Goal: Task Accomplishment & Management: Manage account settings

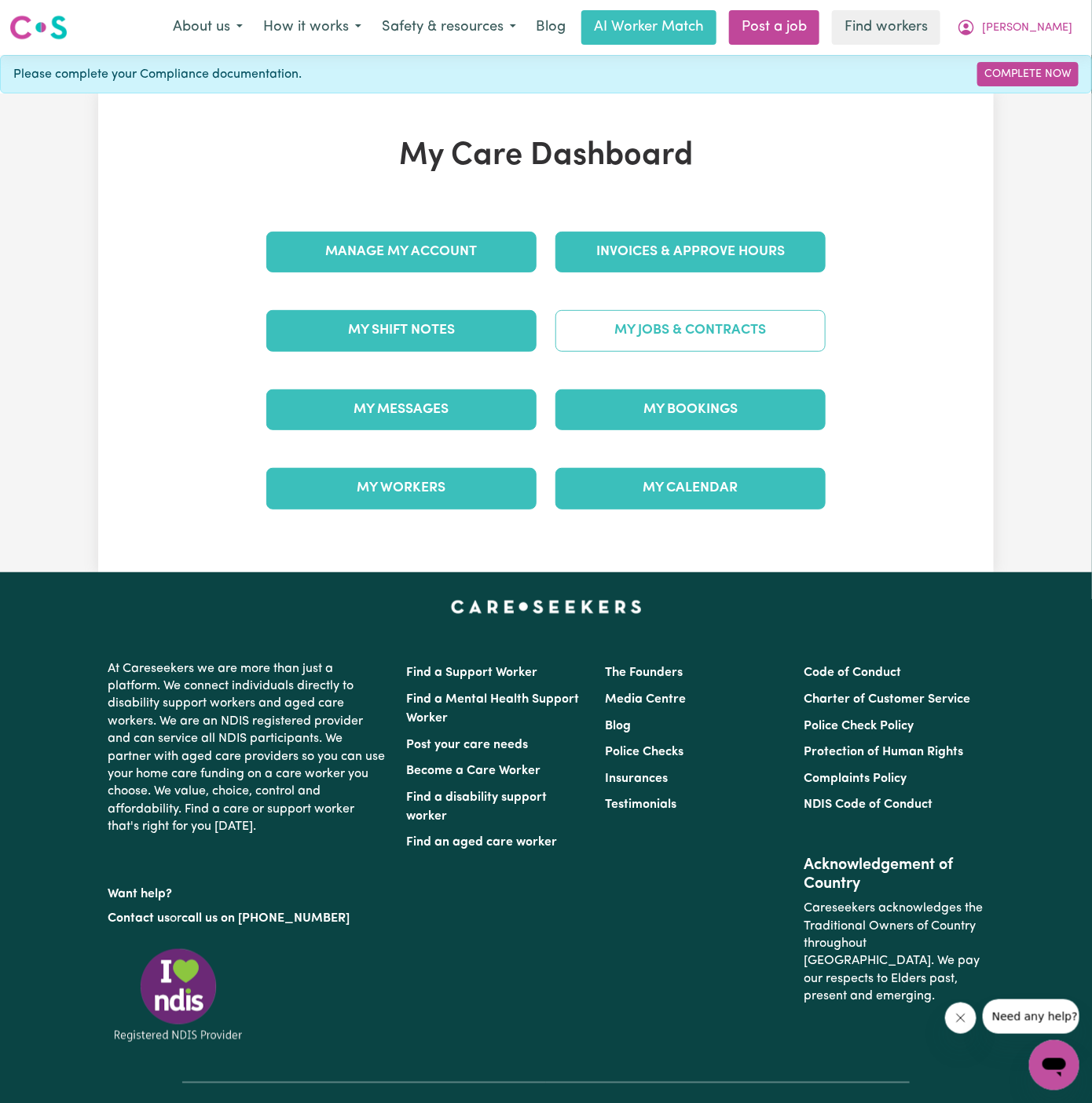
click at [710, 323] on link "My Jobs & Contracts" at bounding box center [690, 330] width 270 height 41
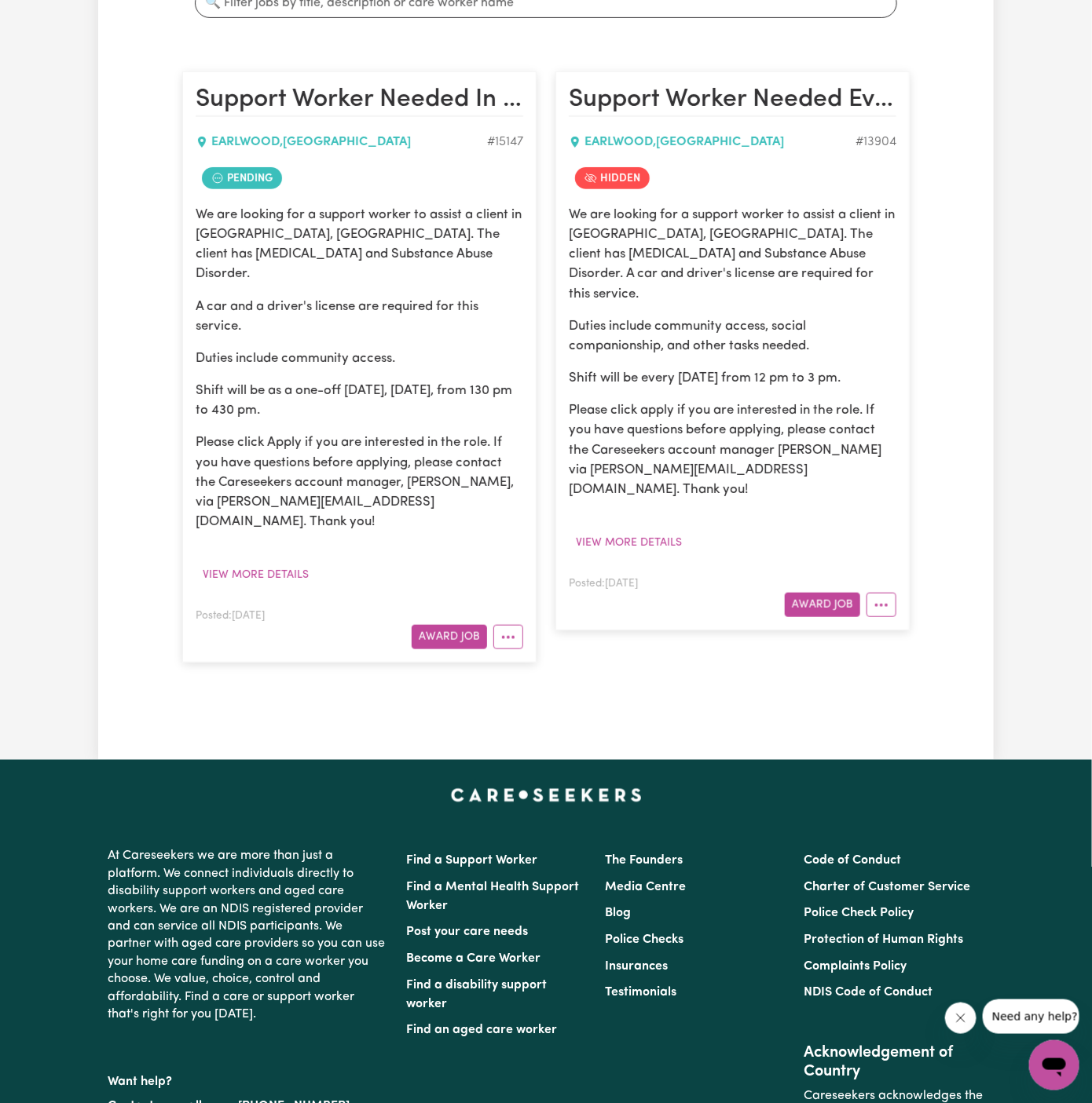
scroll to position [351, 0]
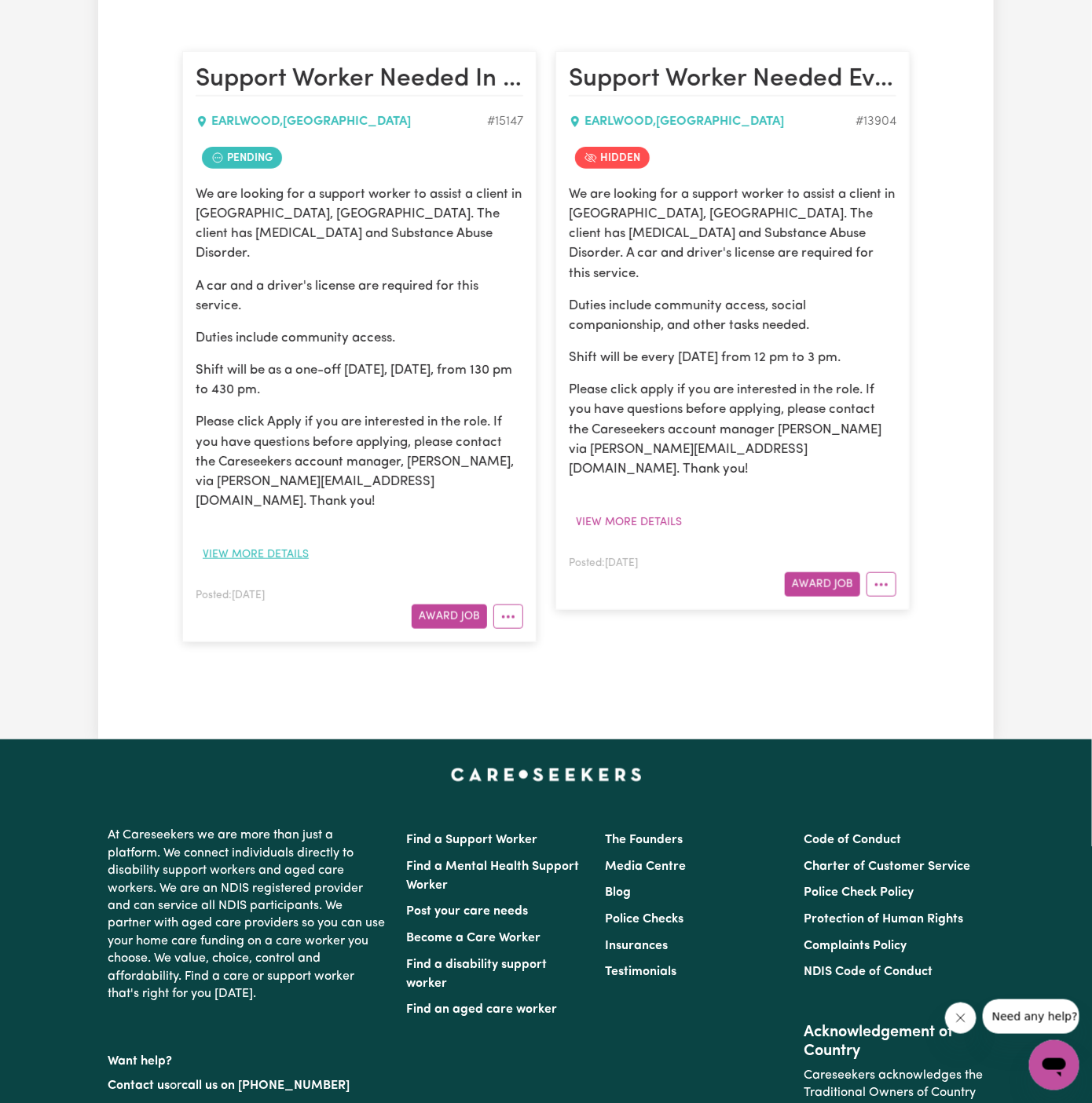
click at [293, 542] on button "View more details" at bounding box center [255, 554] width 120 height 24
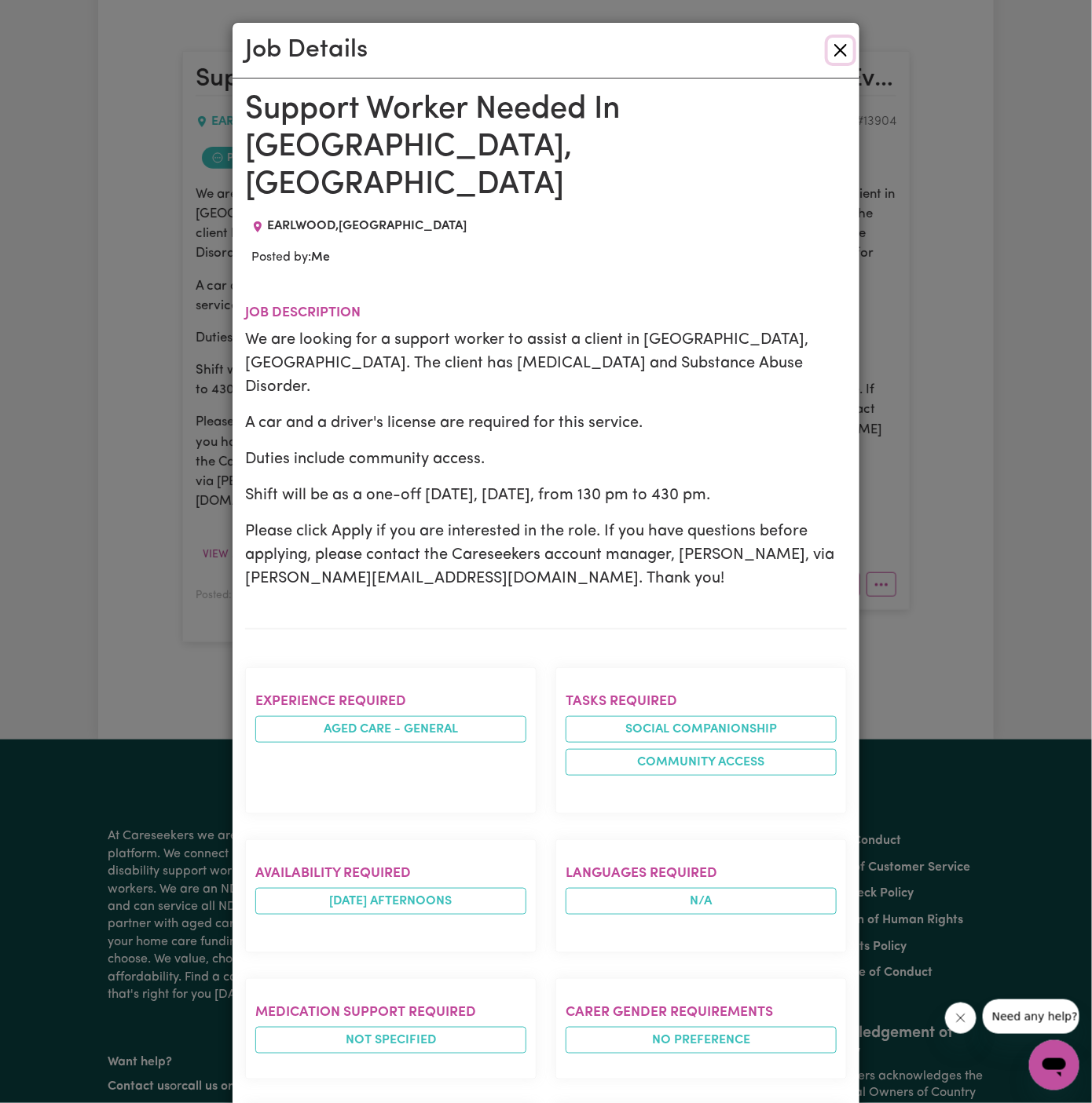
click at [831, 52] on button "Close" at bounding box center [840, 50] width 25 height 25
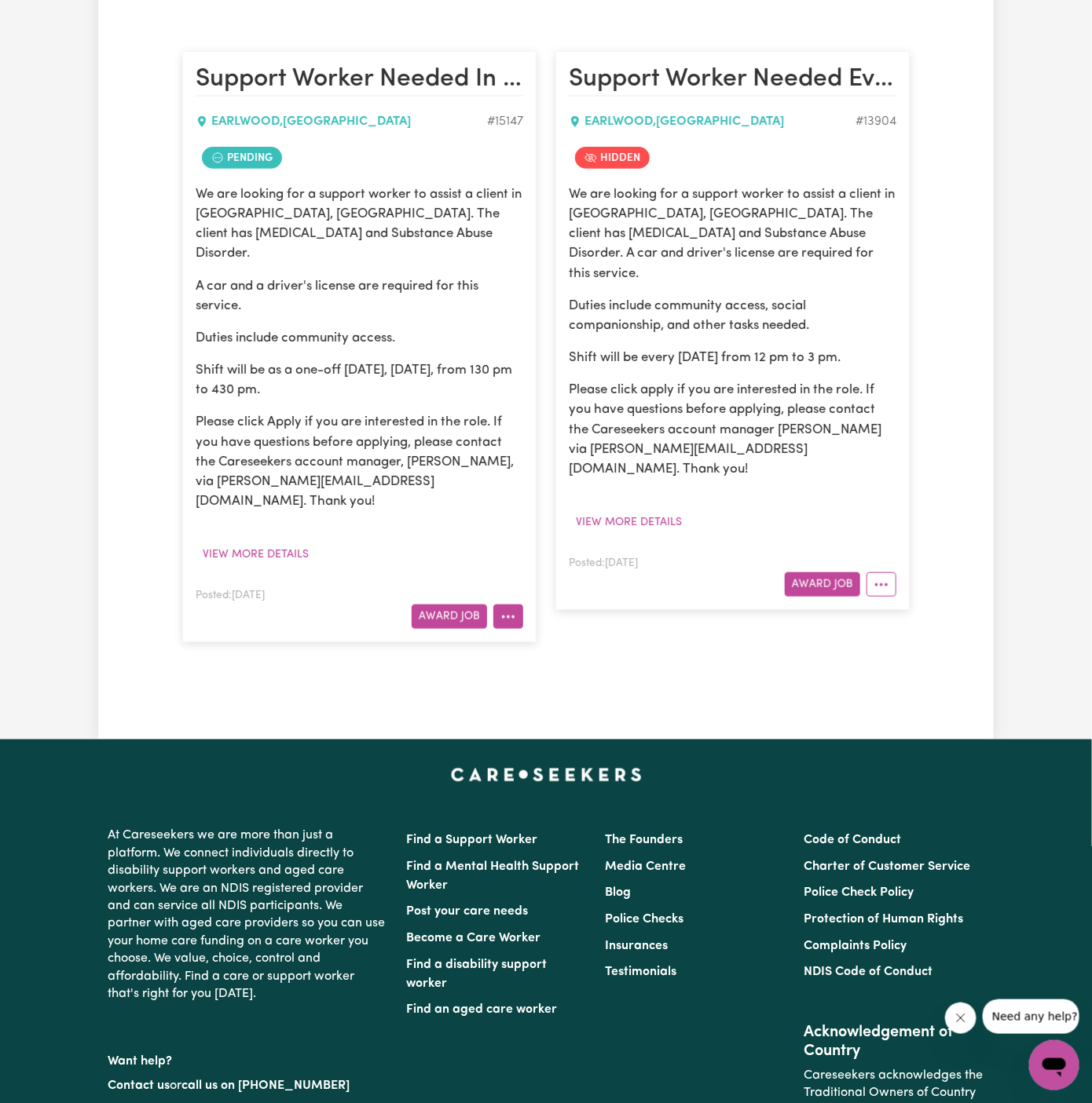
click at [508, 605] on button "More options" at bounding box center [508, 617] width 30 height 24
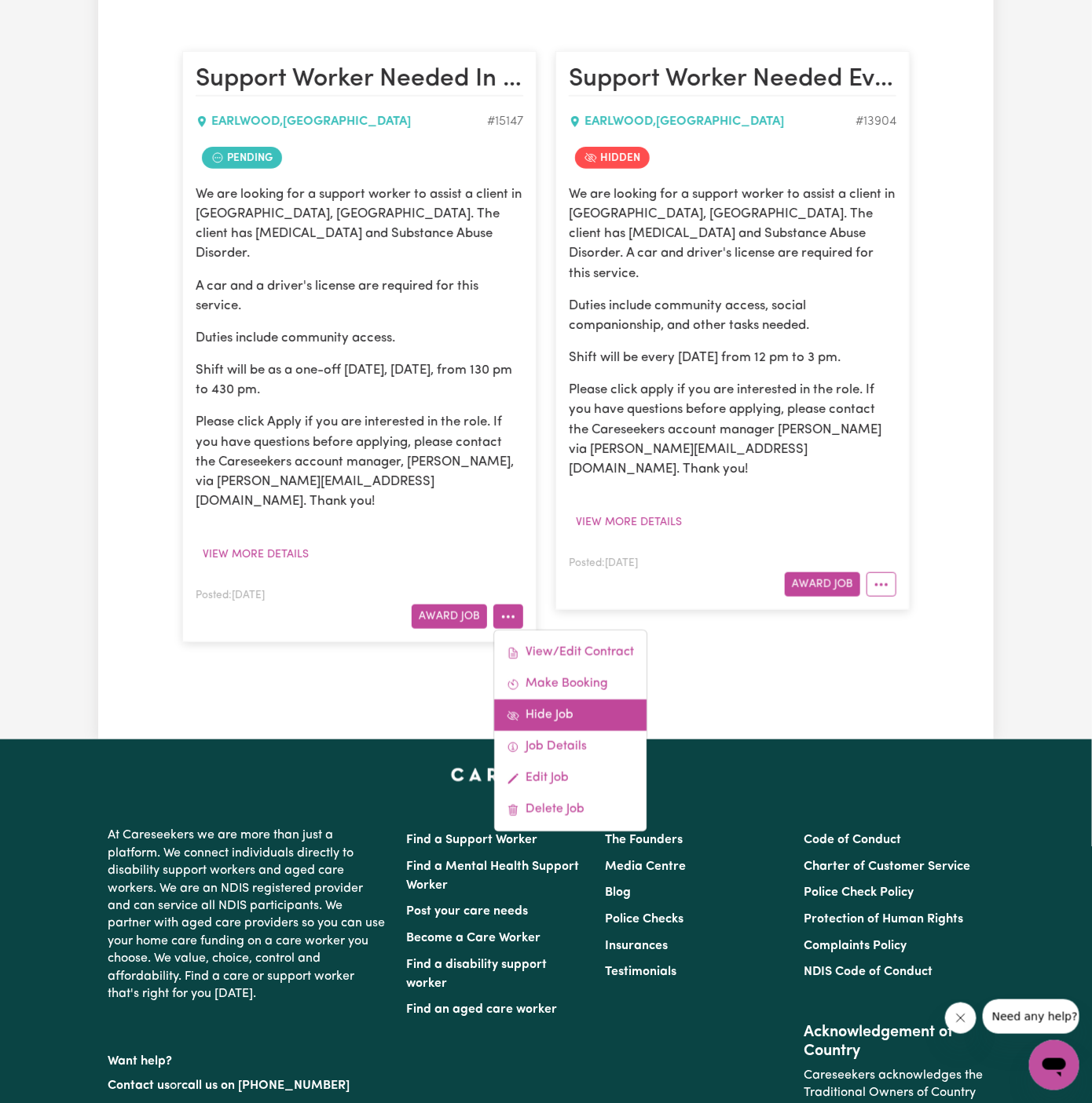
click at [589, 700] on link "Hide Job" at bounding box center [570, 716] width 153 height 32
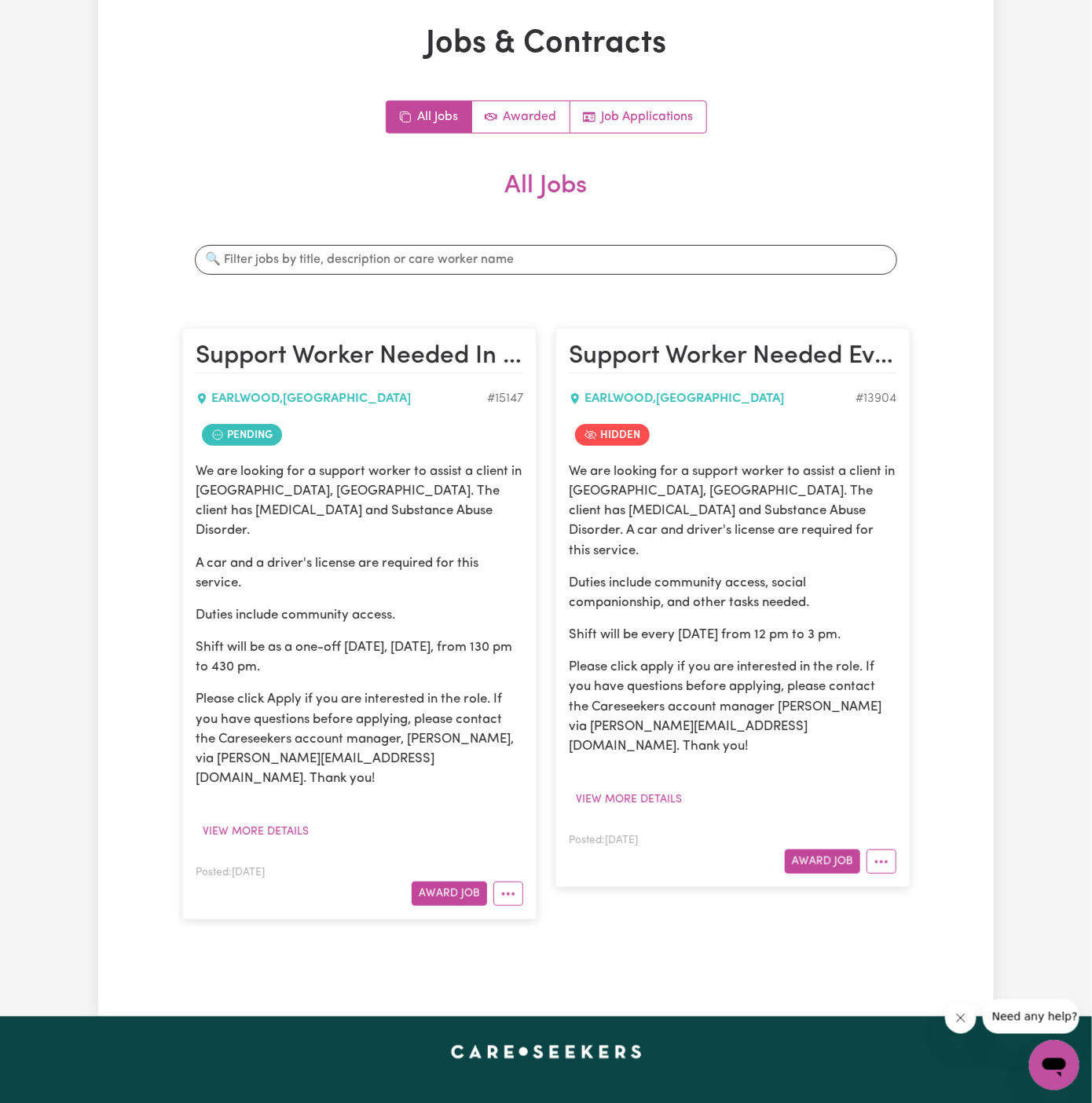
scroll to position [48, 0]
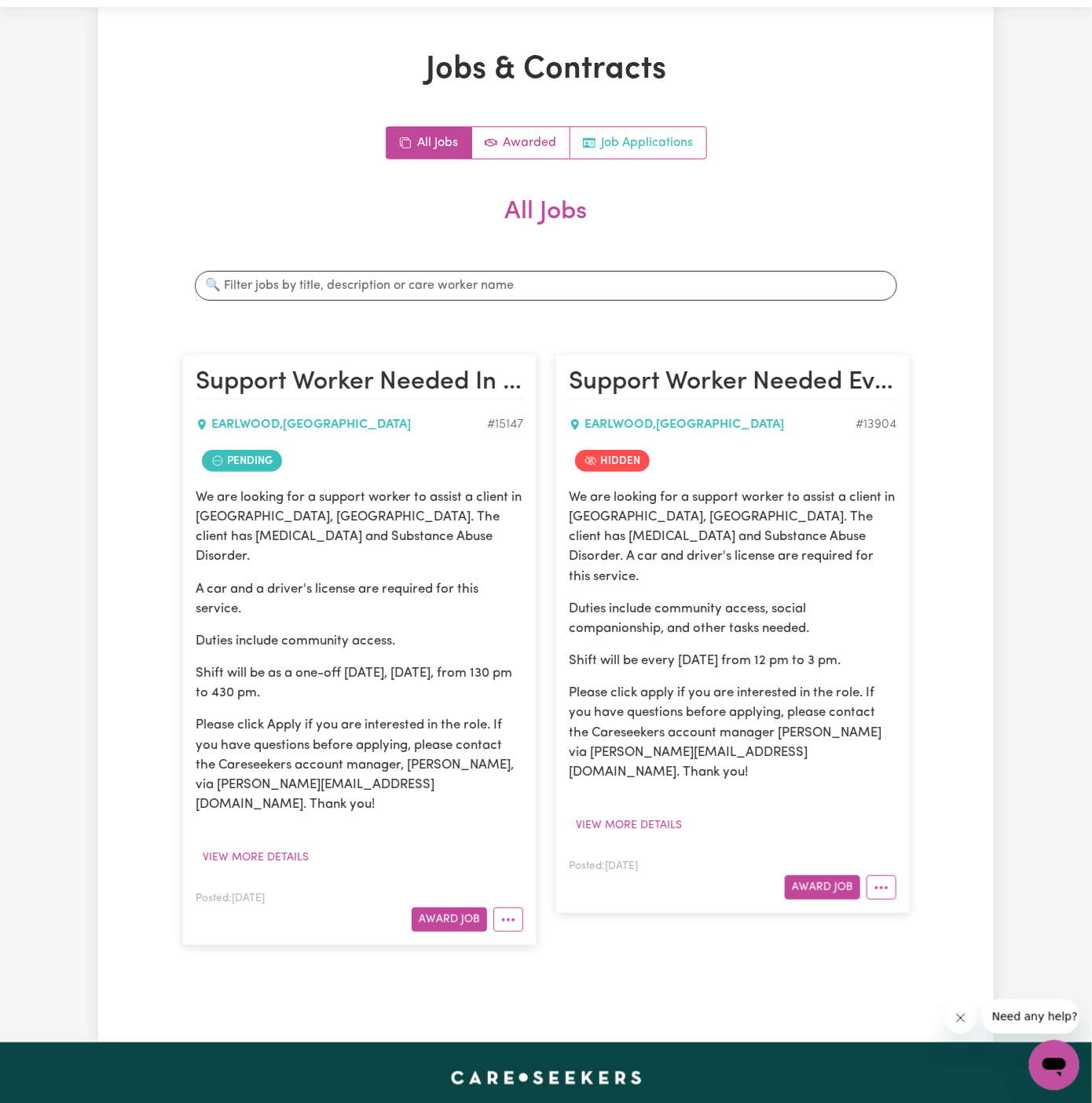
click at [648, 150] on link "Job Applications" at bounding box center [638, 143] width 136 height 32
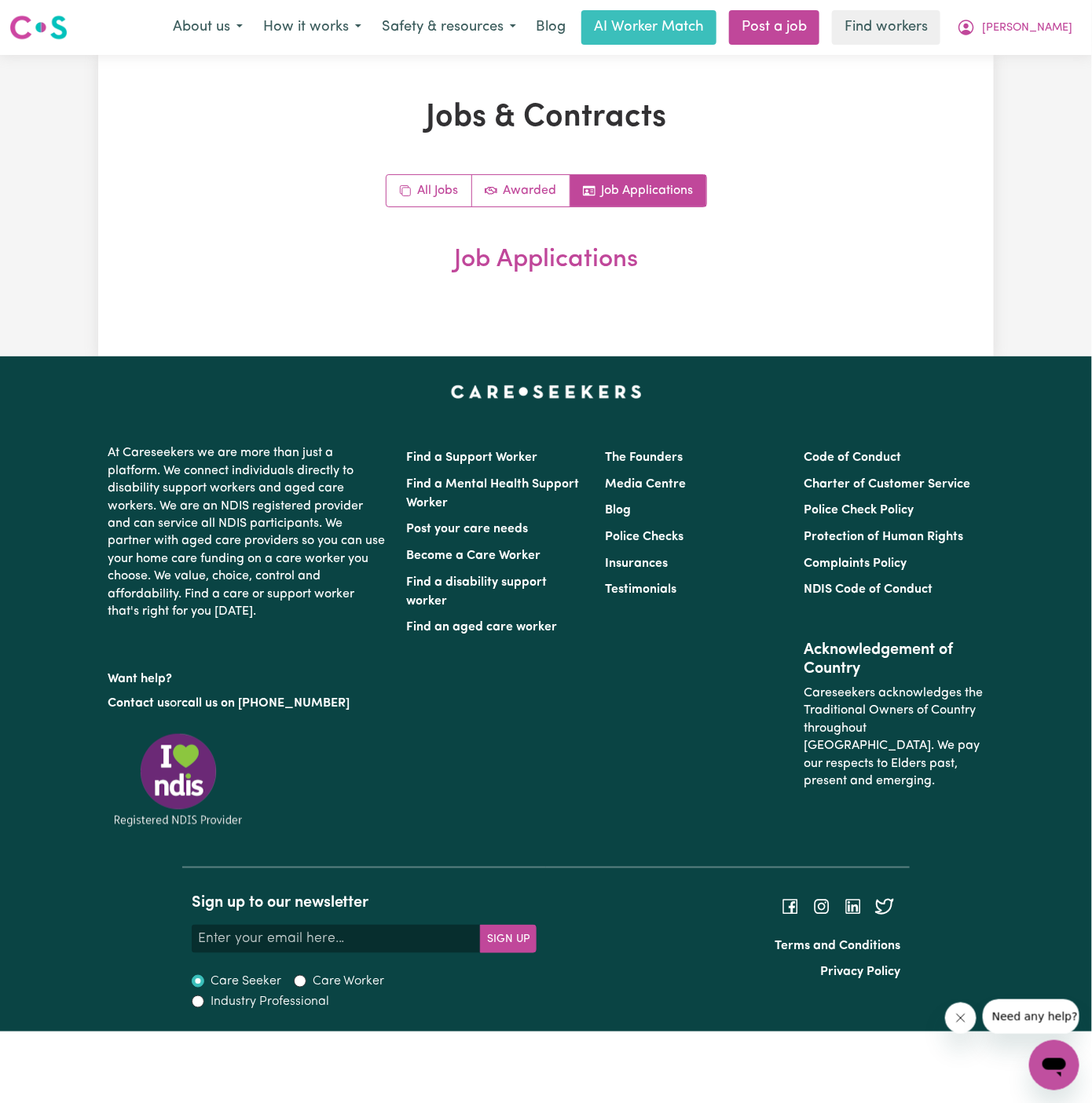
scroll to position [0, 0]
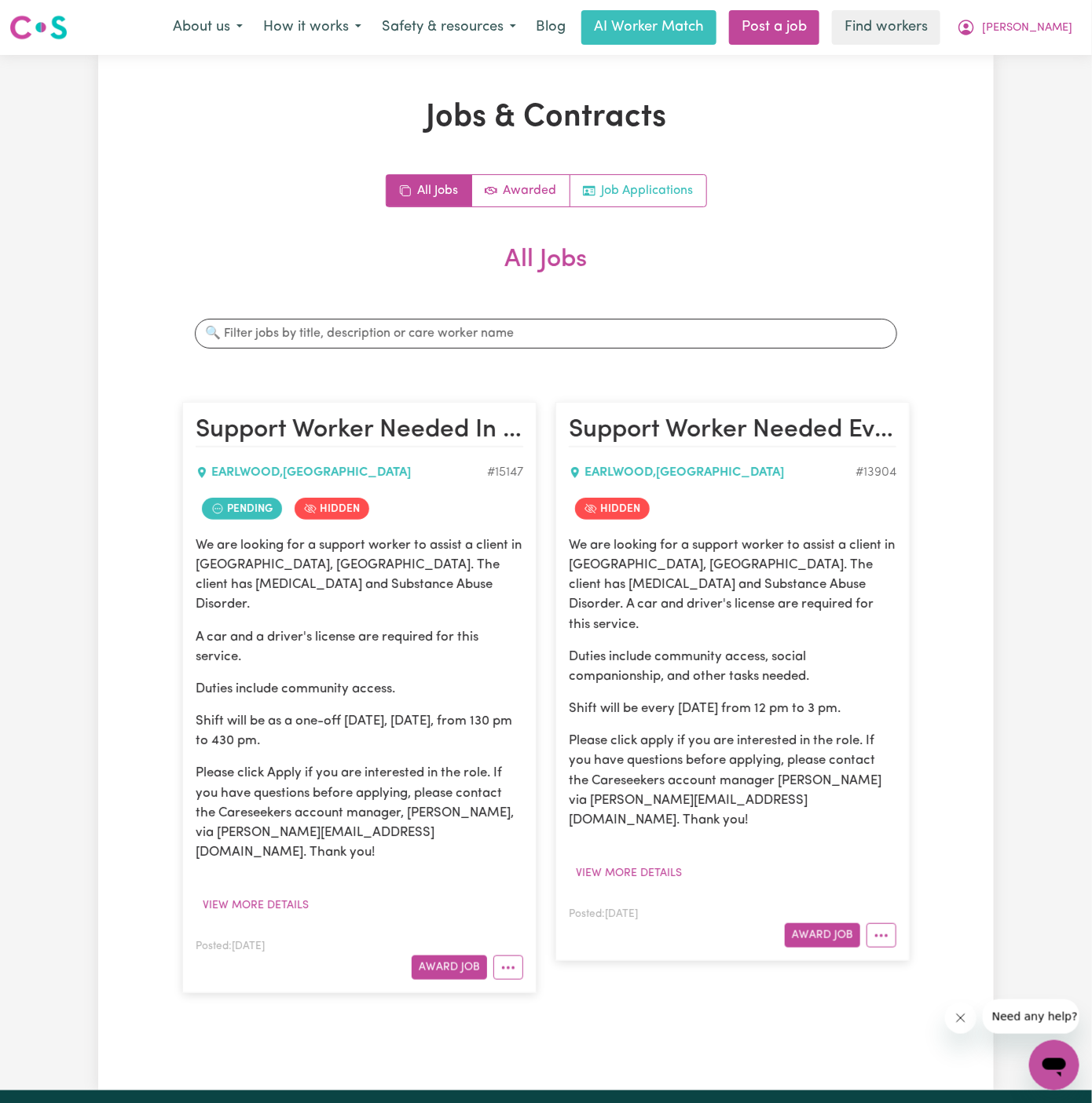
click at [649, 177] on link "Job Applications" at bounding box center [638, 191] width 136 height 32
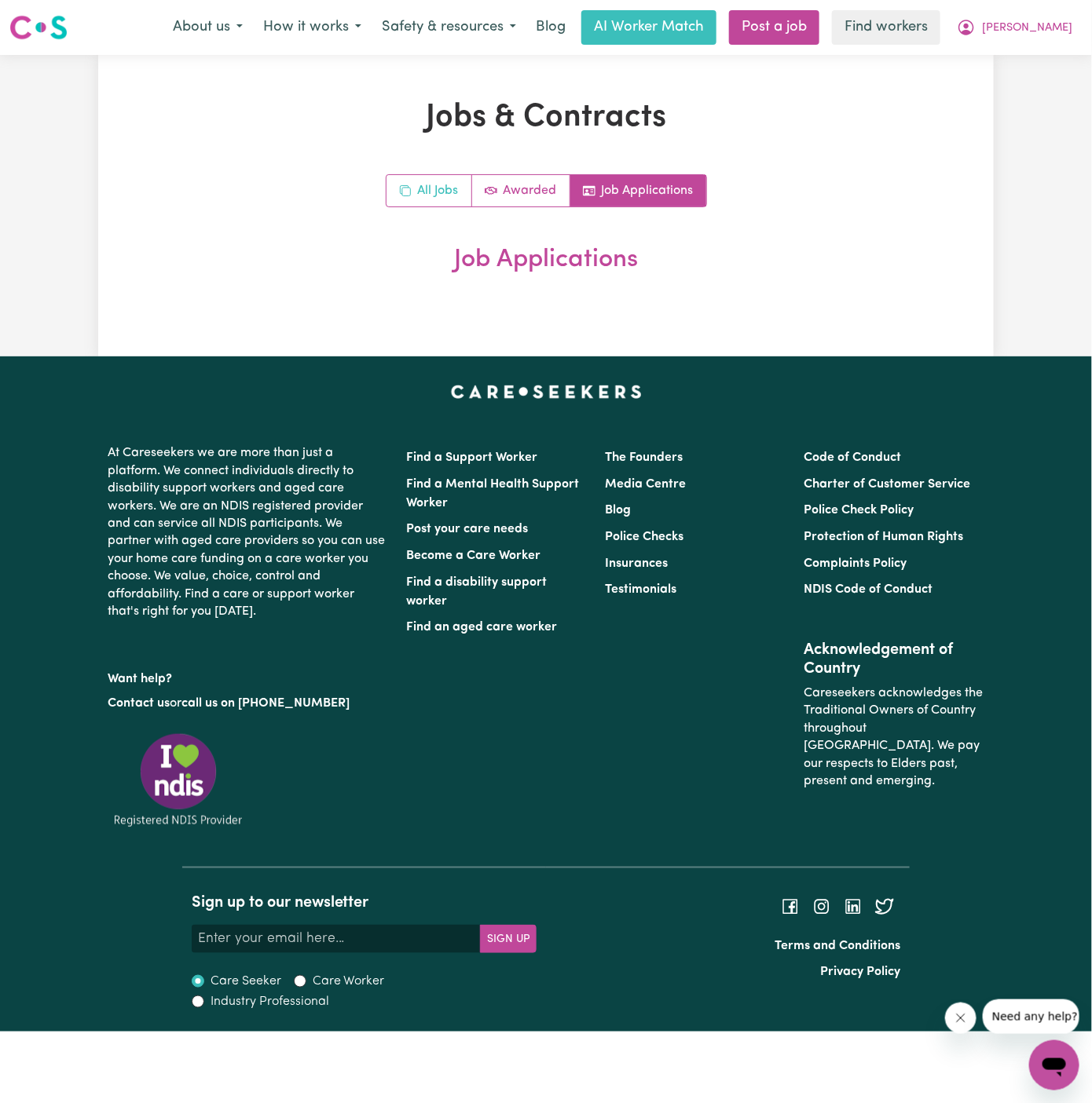
click at [442, 183] on link "All Jobs" at bounding box center [429, 191] width 86 height 32
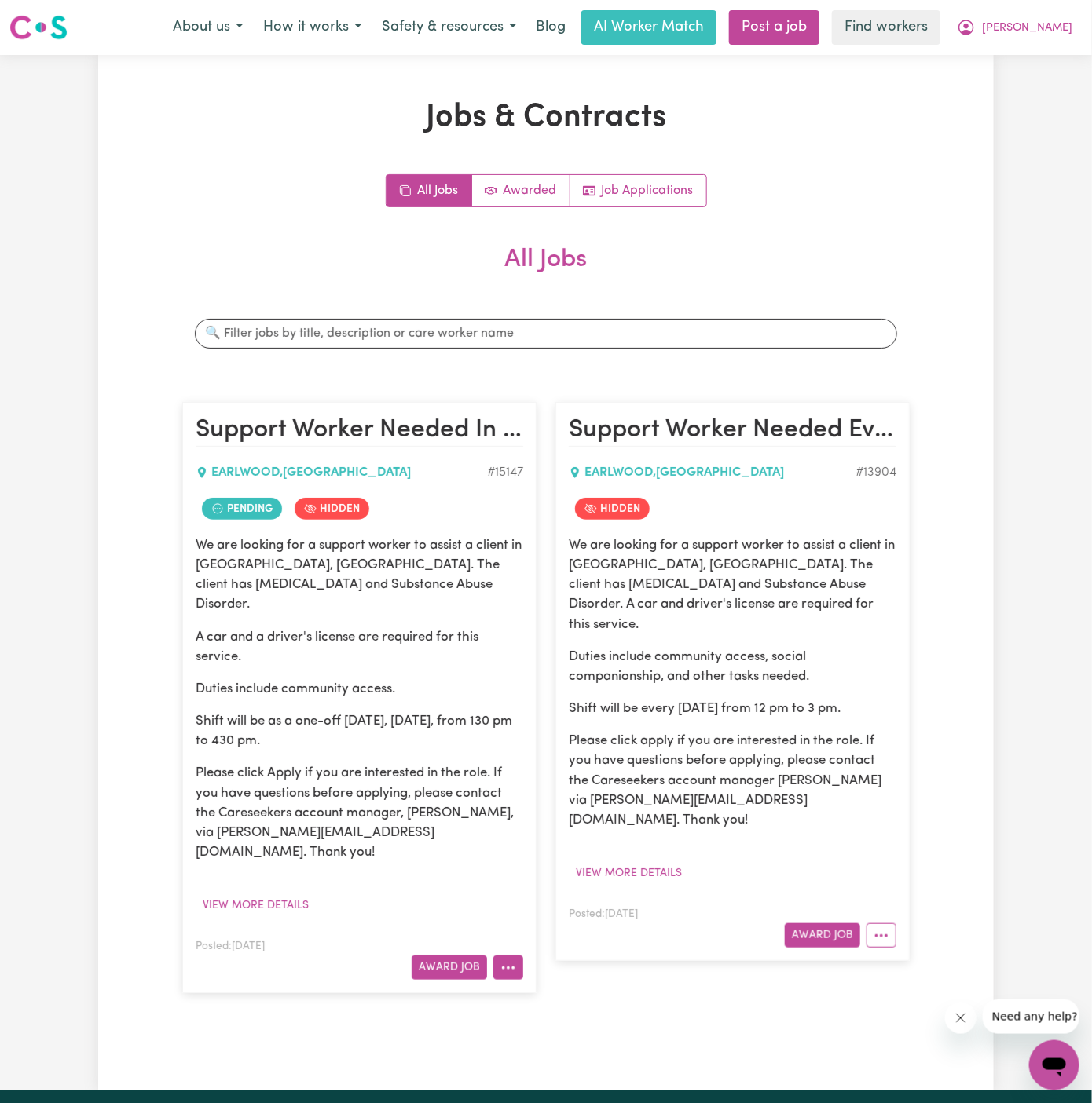
click at [500, 960] on icon "More options" at bounding box center [507, 968] width 15 height 15
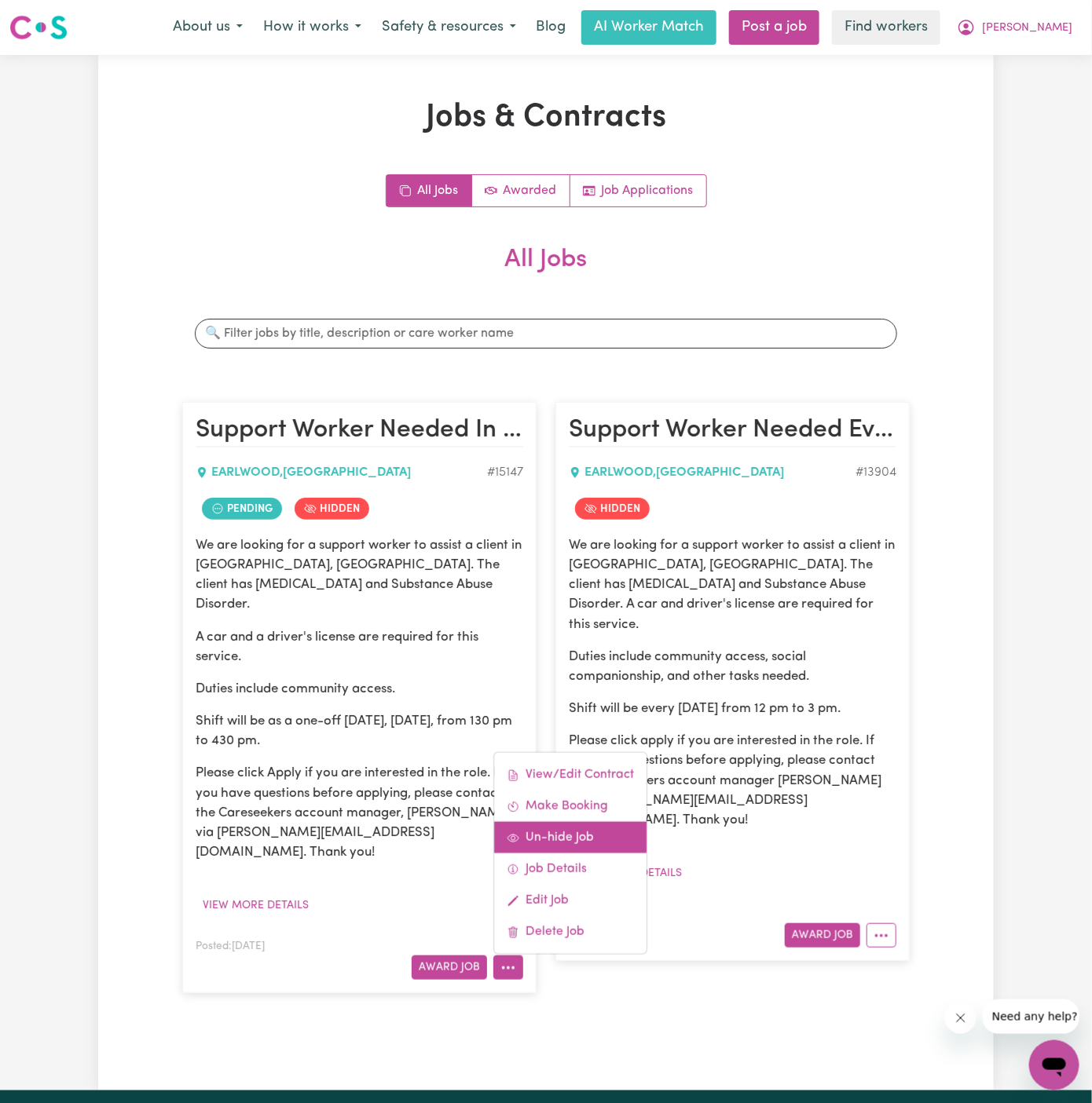
click at [603, 822] on link "Un-hide Job" at bounding box center [570, 837] width 153 height 32
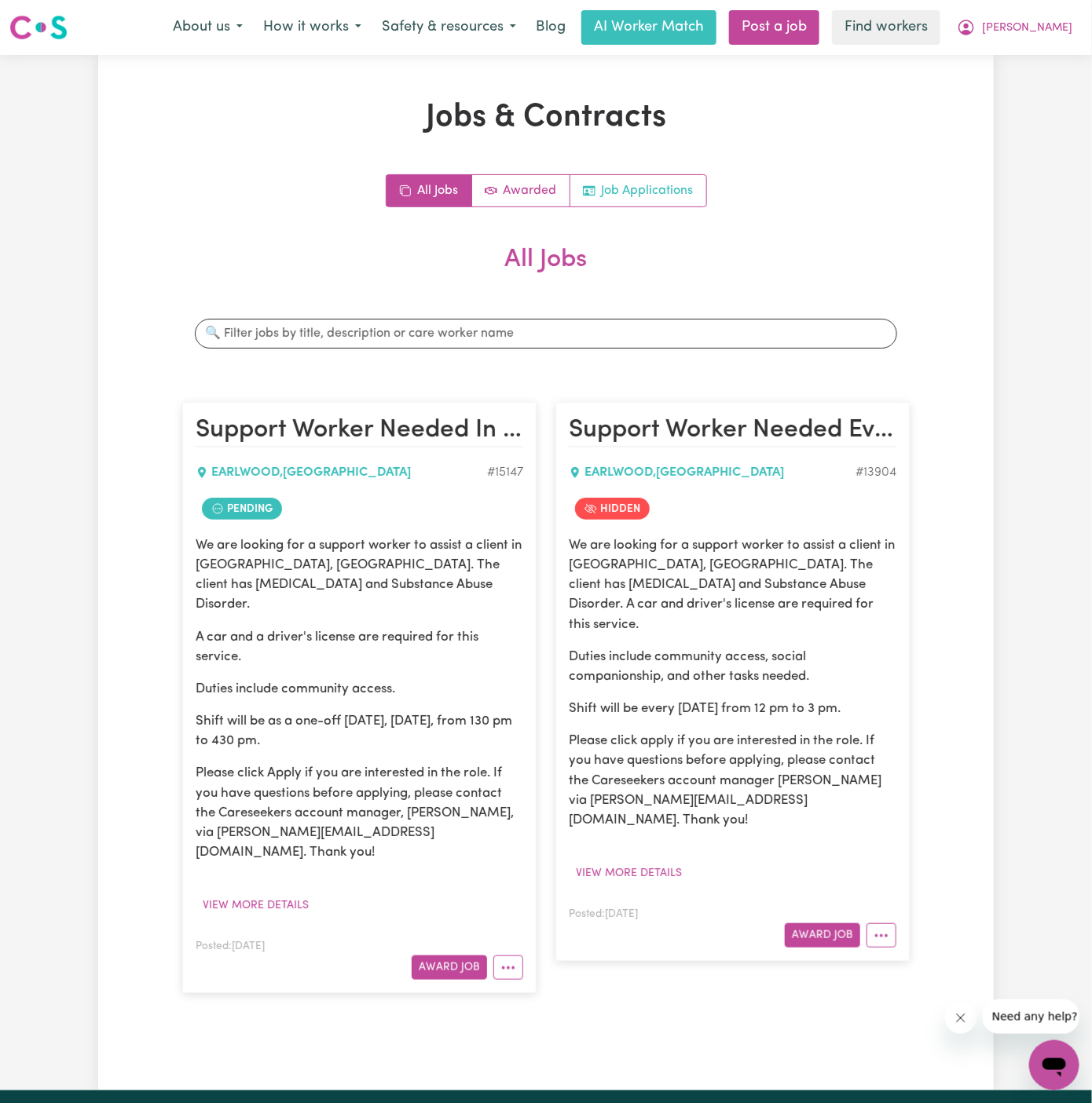
click at [652, 183] on link "Job Applications" at bounding box center [638, 191] width 136 height 32
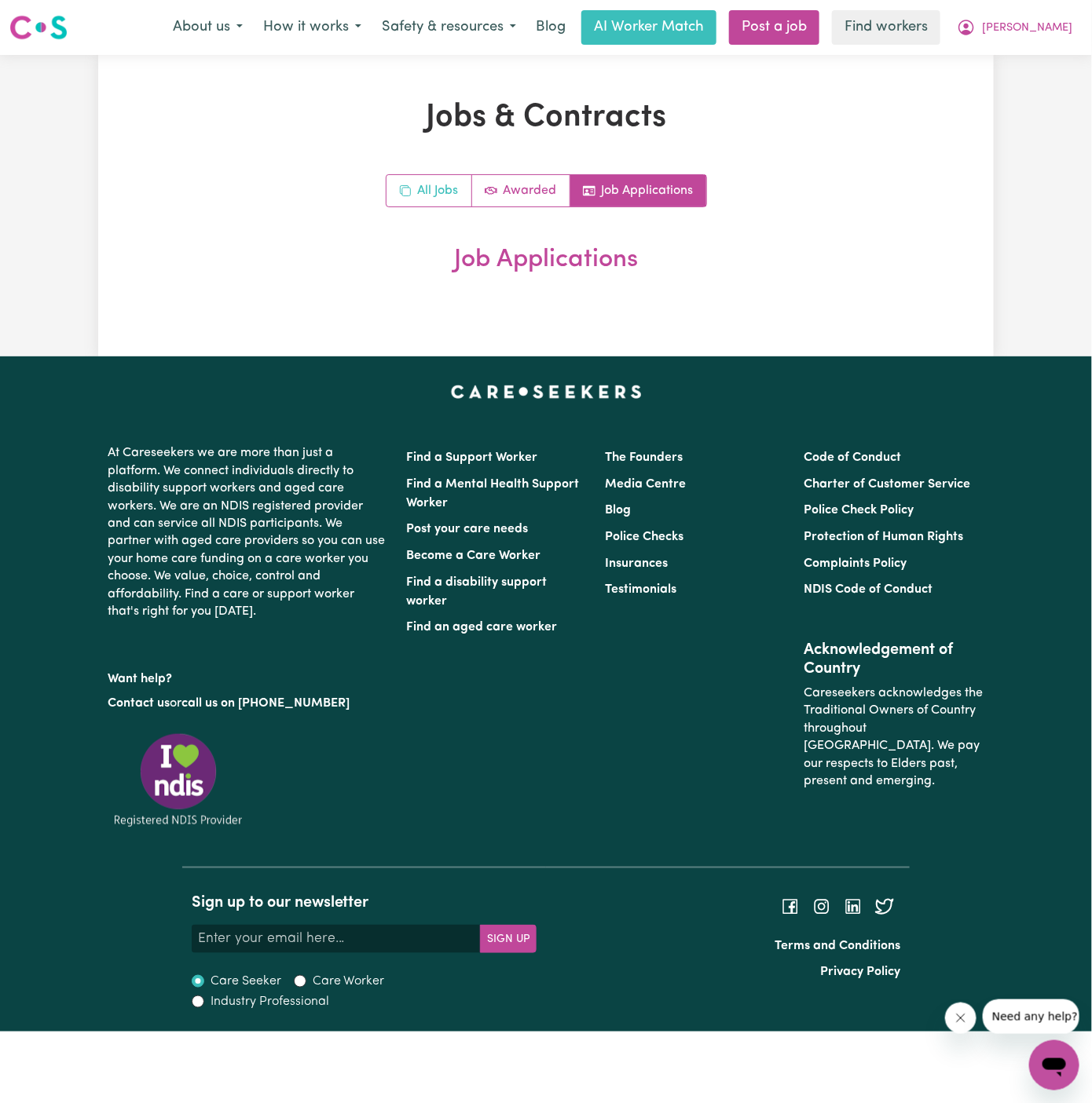
click at [435, 192] on link "All Jobs" at bounding box center [429, 191] width 86 height 32
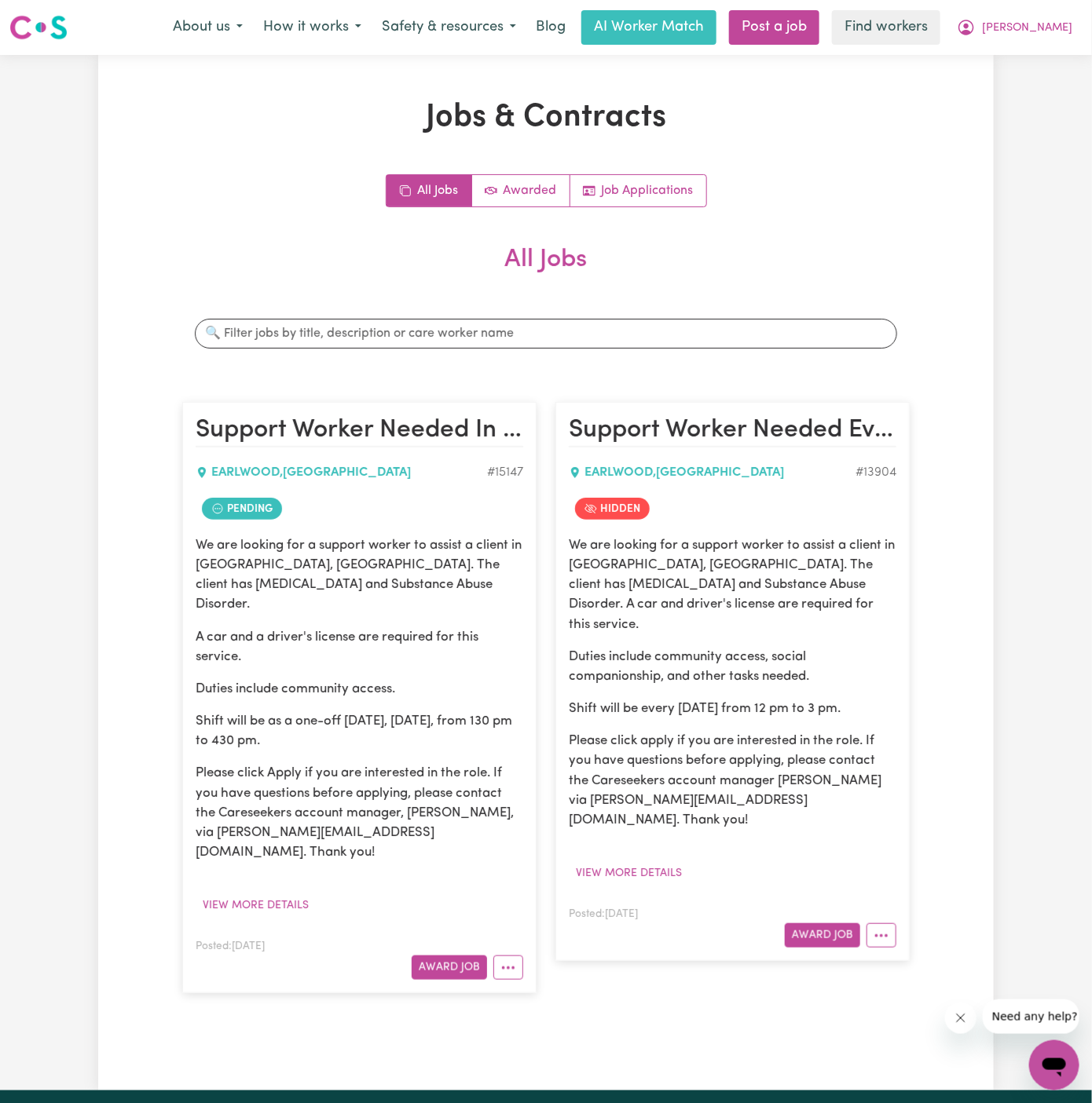
click at [890, 912] on article "Support Worker Needed Every Thursday In Earlwood, NSW EARLWOOD , New South Wale…" at bounding box center [732, 682] width 354 height 559
click at [884, 924] on button "More options" at bounding box center [881, 936] width 30 height 24
click at [948, 955] on link "Un-hide Job" at bounding box center [929, 971] width 124 height 32
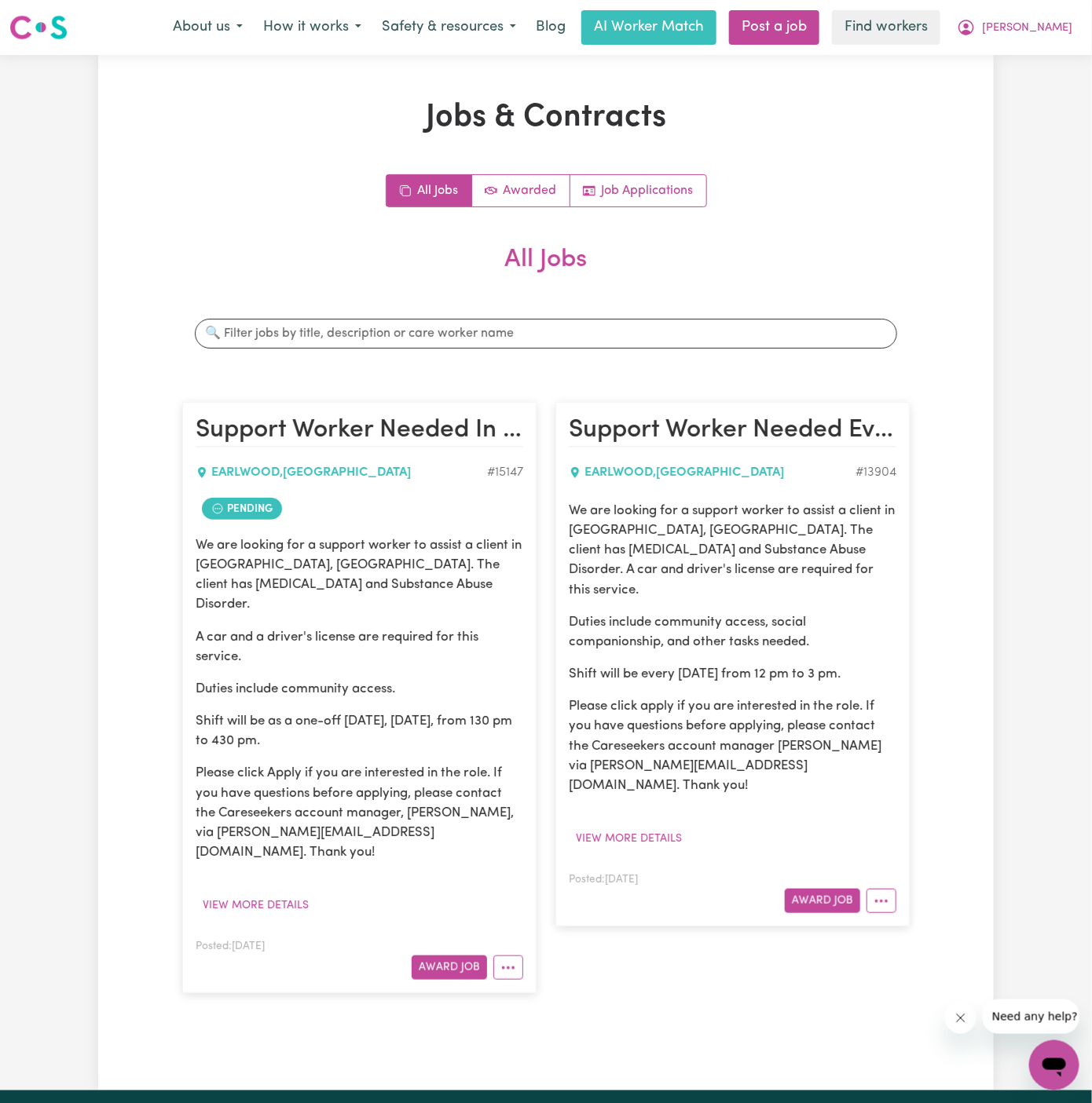
click at [655, 210] on div "All Jobs Awarded Job Applications All Jobs Search jobs Support Worker Needed In…" at bounding box center [546, 592] width 727 height 835
click at [649, 190] on link "Job Applications" at bounding box center [638, 191] width 136 height 32
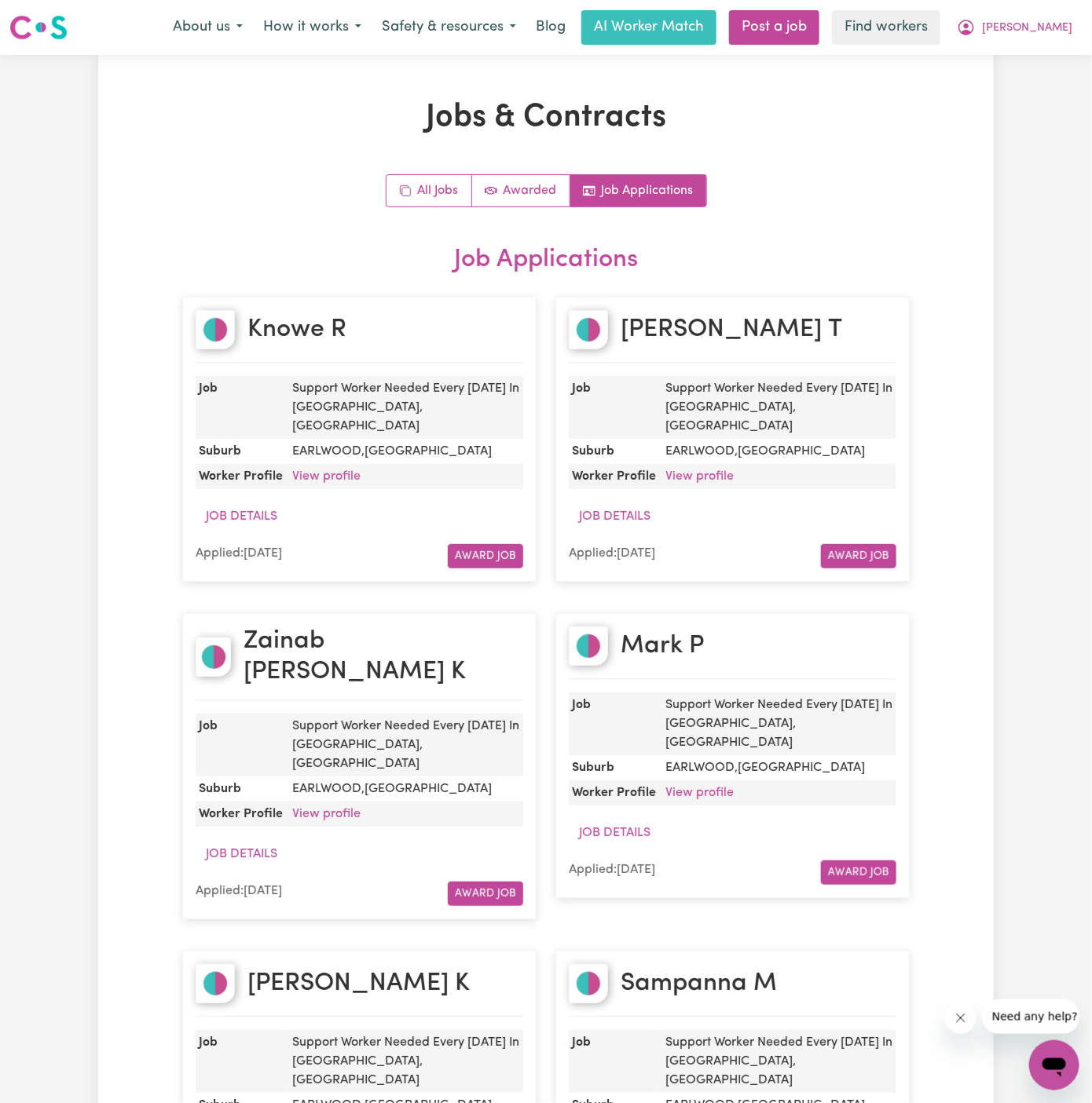
scroll to position [432, 0]
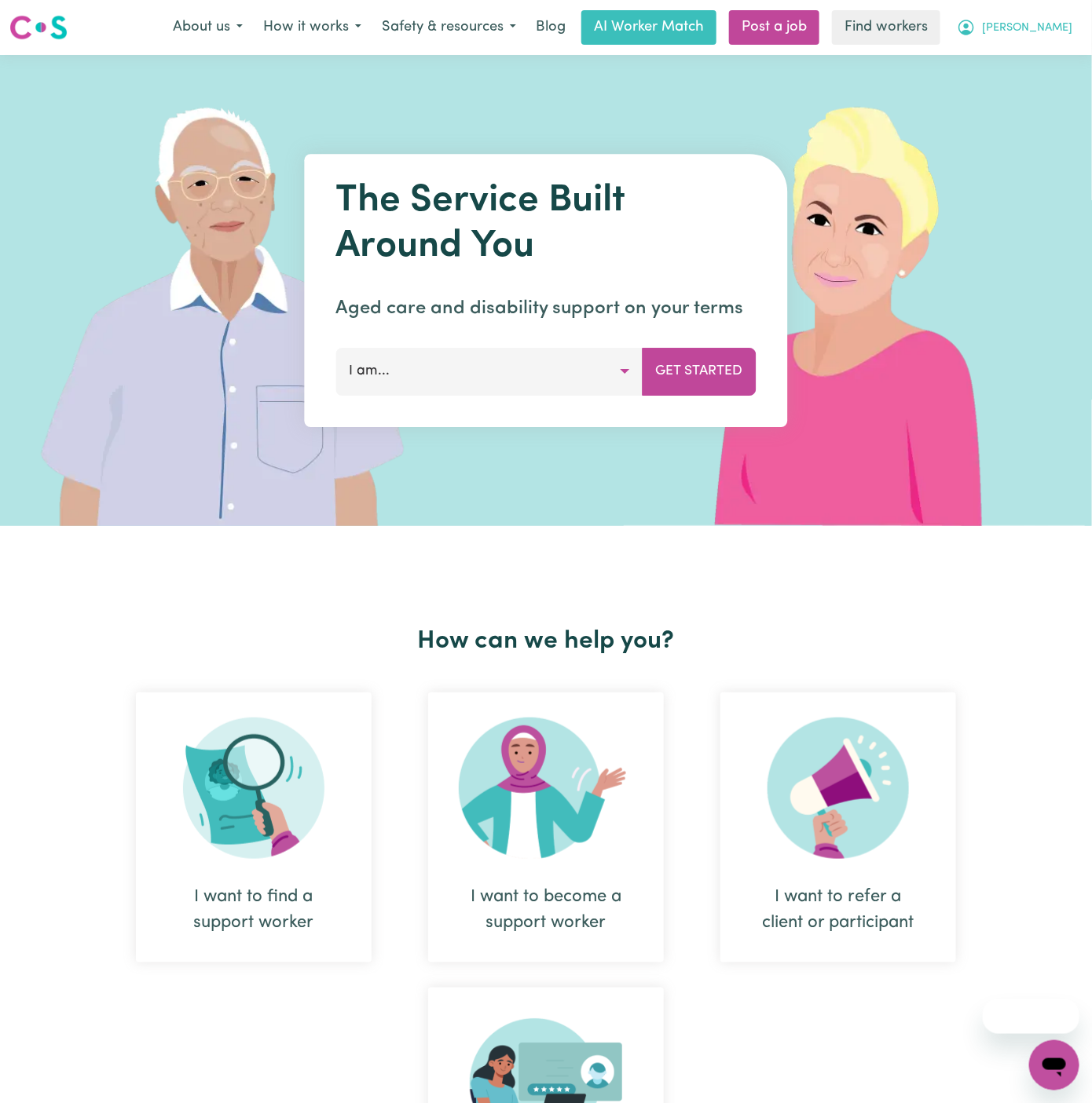
click at [1067, 29] on button "[PERSON_NAME]" at bounding box center [1014, 27] width 136 height 33
click at [1038, 85] on link "Logout" at bounding box center [1019, 90] width 124 height 30
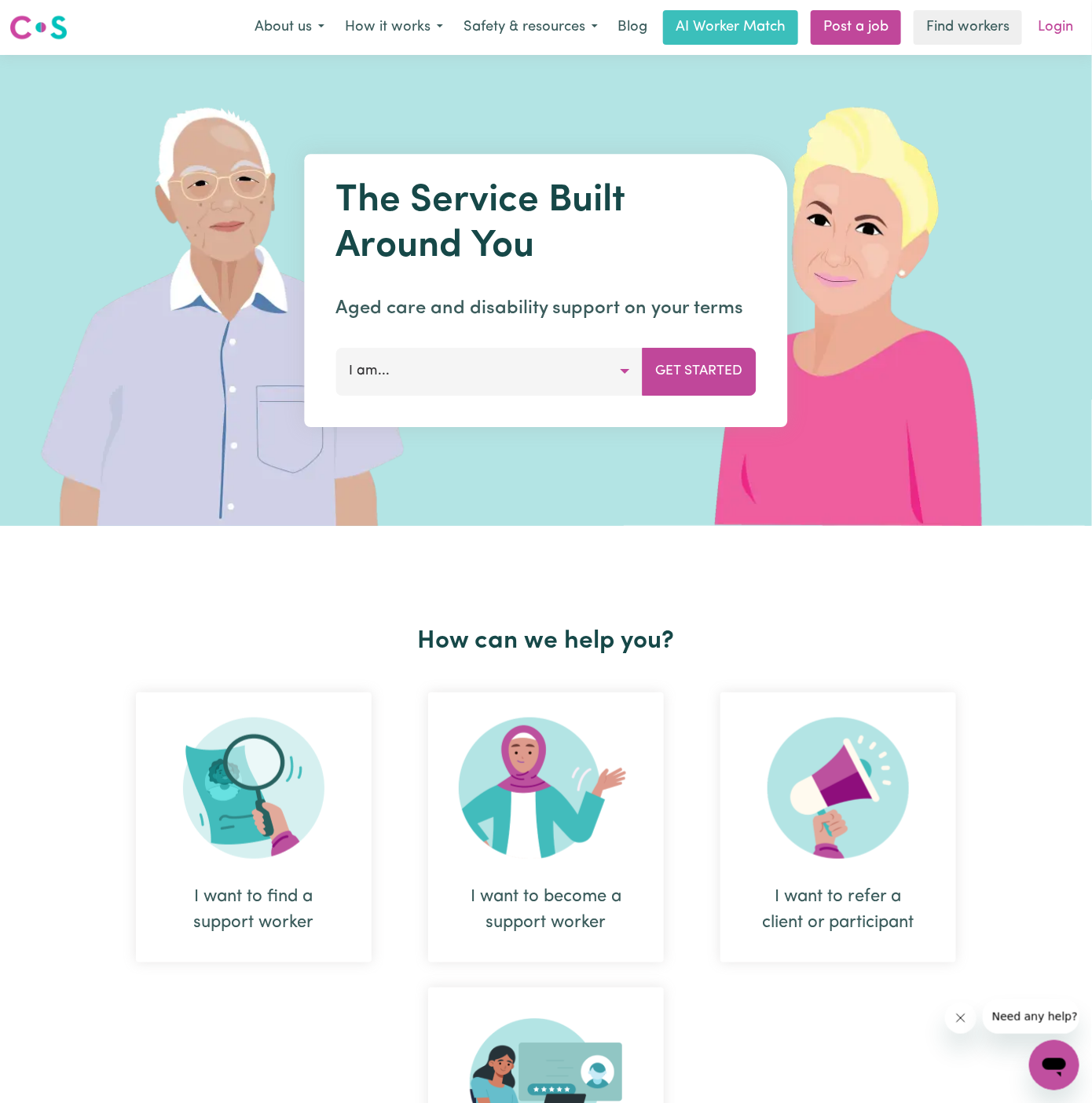
click at [1059, 32] on link "Login" at bounding box center [1055, 28] width 54 height 34
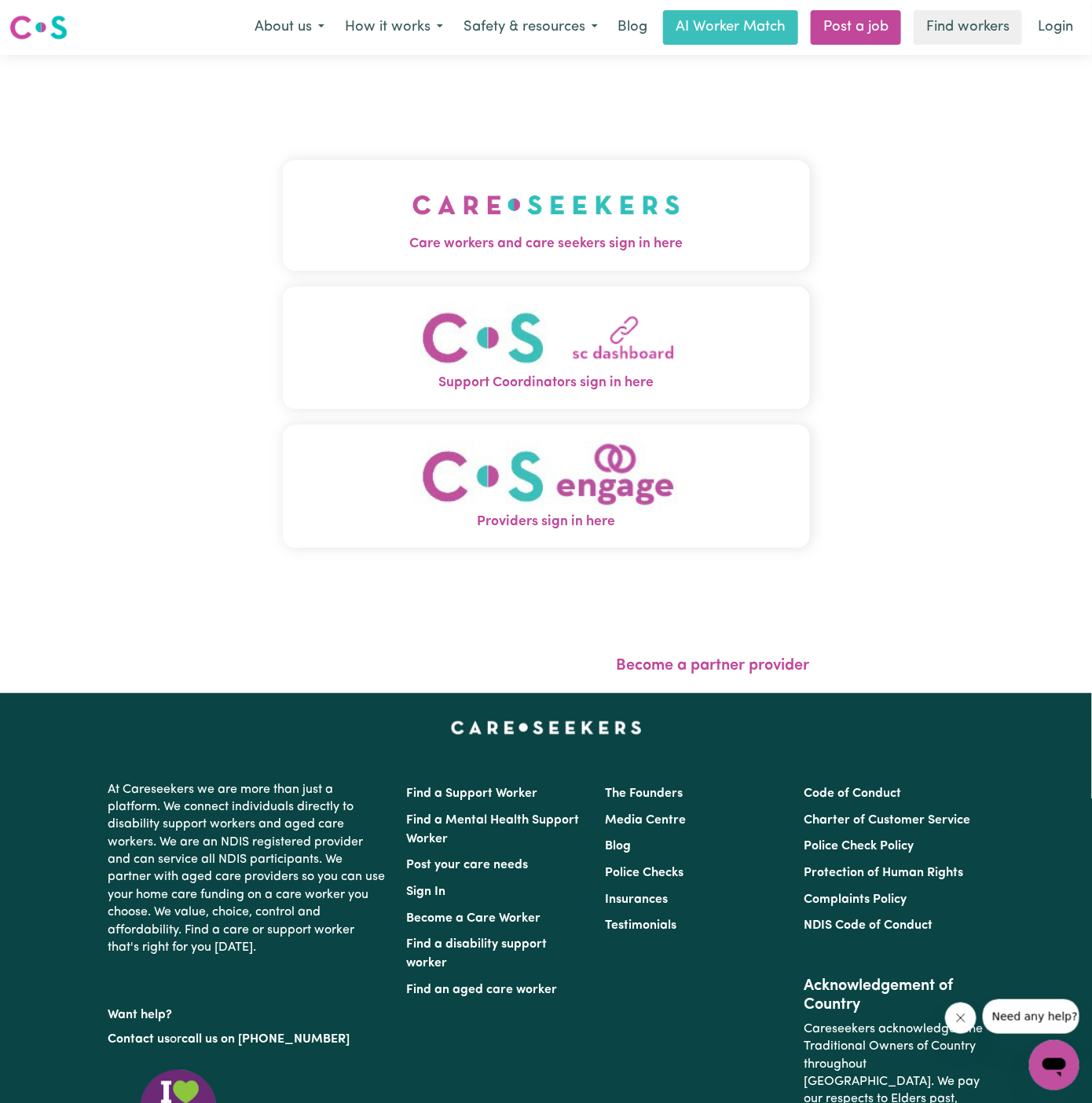
click at [612, 196] on img "Care workers and care seekers sign in here" at bounding box center [546, 205] width 267 height 58
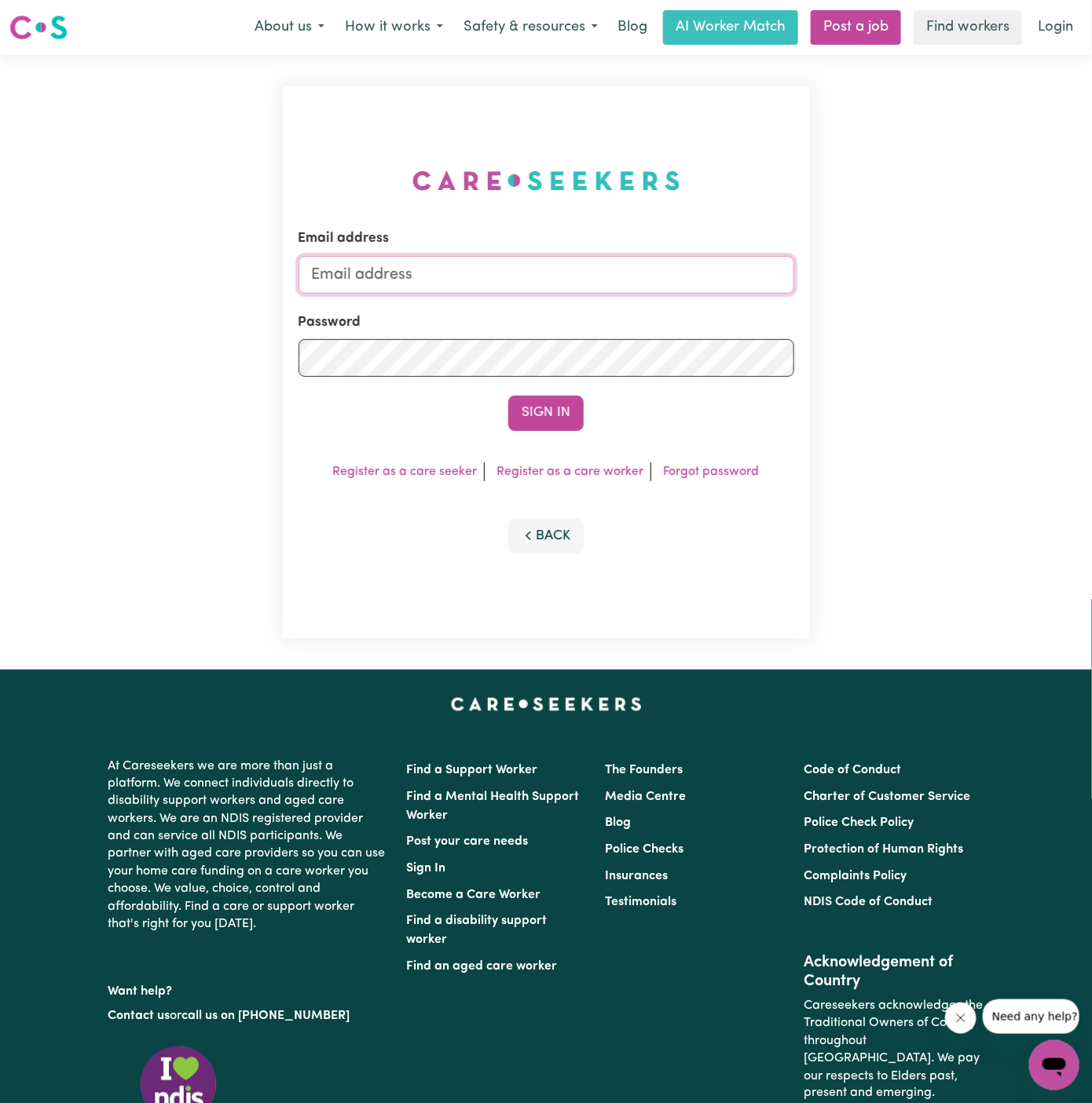
type input "[PERSON_NAME][EMAIL_ADDRESS][DOMAIN_NAME]"
click at [615, 282] on input "[PERSON_NAME][EMAIL_ADDRESS][DOMAIN_NAME]" at bounding box center [546, 275] width 496 height 38
click at [334, 379] on form "Email address [PERSON_NAME][EMAIL_ADDRESS][DOMAIN_NAME] Password Sign In" at bounding box center [546, 329] width 496 height 201
click at [552, 396] on button "Sign In" at bounding box center [546, 413] width 75 height 34
